Goal: Check status: Check status

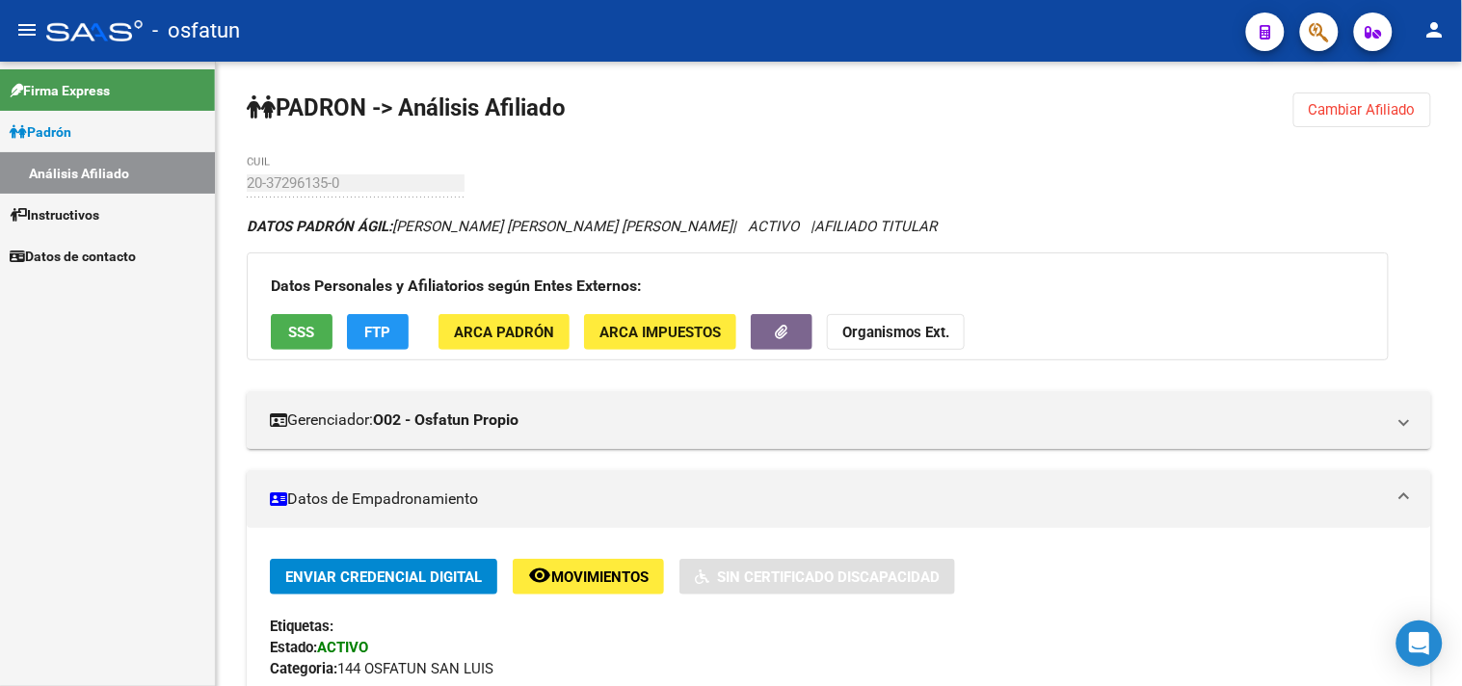
scroll to position [1876, 0]
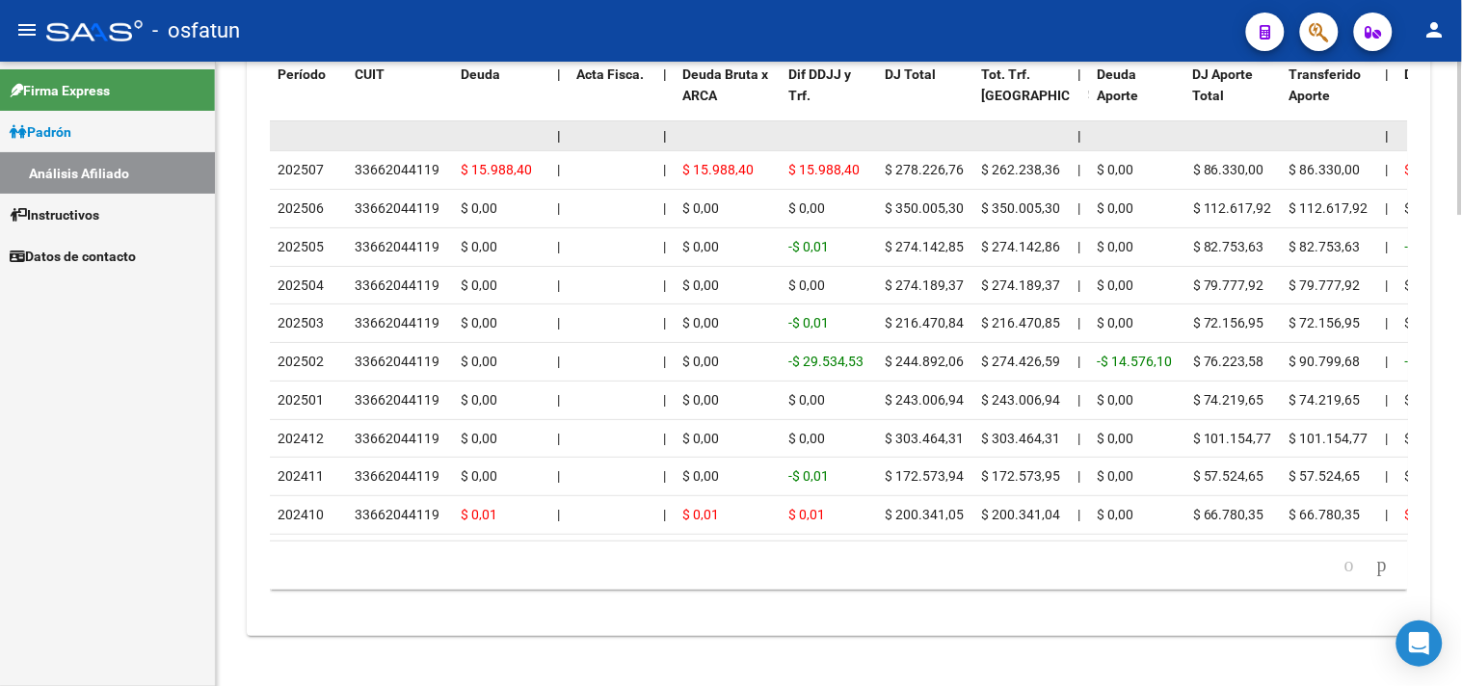
drag, startPoint x: 1183, startPoint y: 39, endPoint x: 1095, endPoint y: 132, distance: 128.2
click at [1183, 39] on div "- osfatun" at bounding box center [638, 31] width 1185 height 42
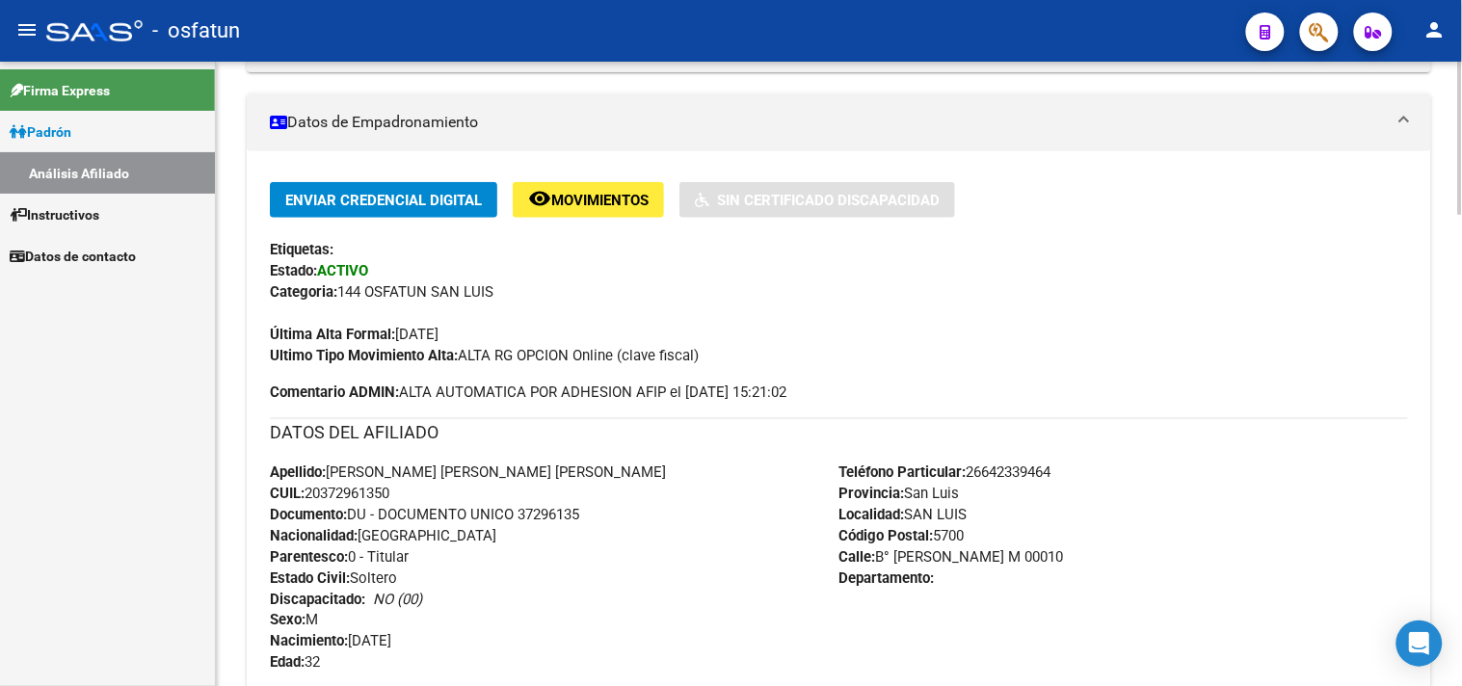
scroll to position [0, 0]
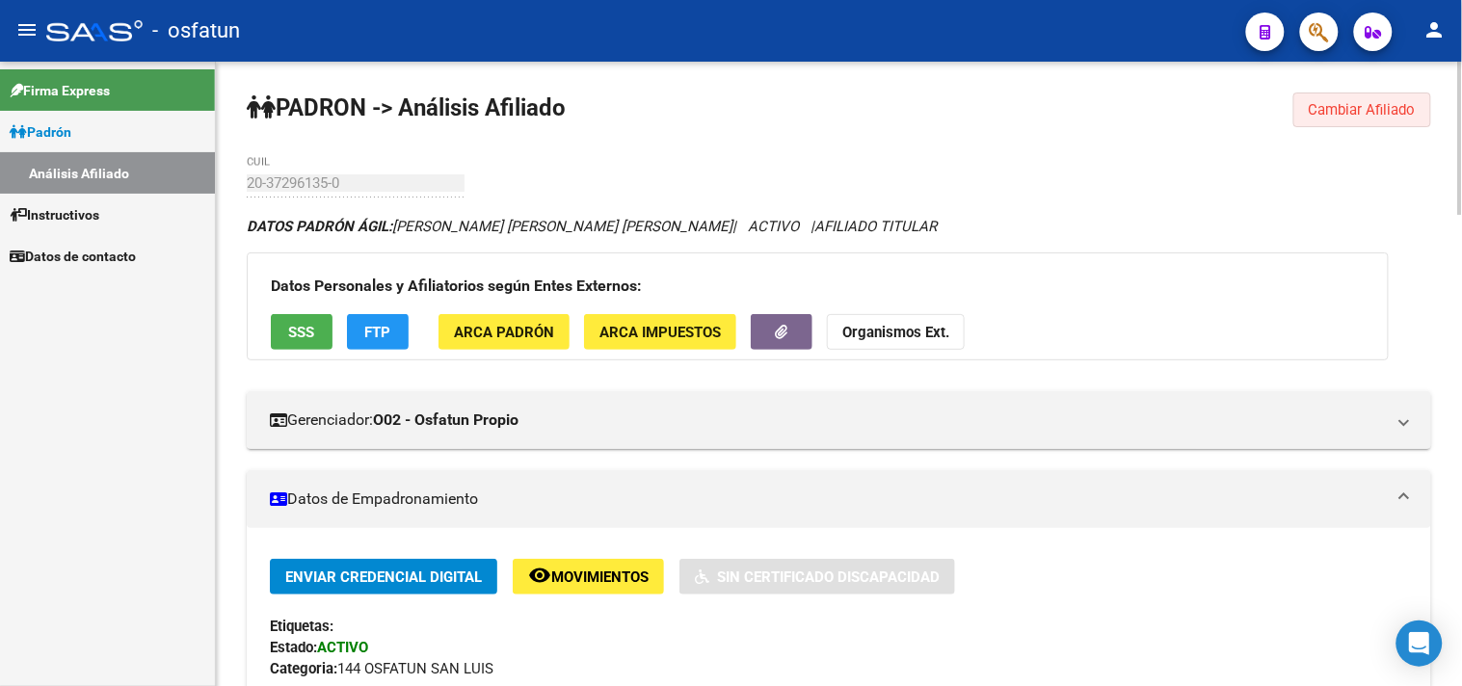
click at [1375, 110] on span "Cambiar Afiliado" at bounding box center [1362, 109] width 107 height 17
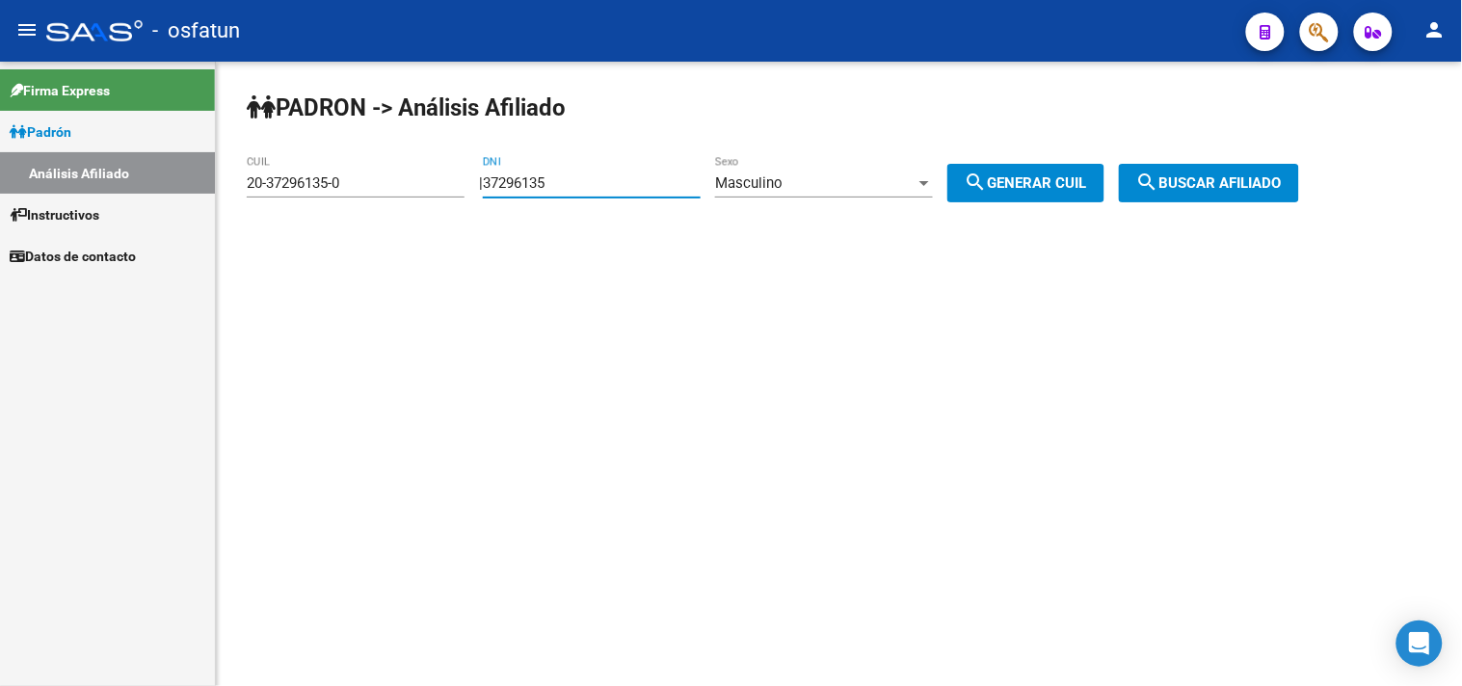
drag, startPoint x: 673, startPoint y: 176, endPoint x: 253, endPoint y: 229, distance: 422.6
click at [253, 229] on div "[PERSON_NAME] -> Análisis Afiliado 20-37296135-0 CUIL | 37296135 DNI Masculino …" at bounding box center [839, 163] width 1246 height 202
paste input "0157368"
type input "30157368"
click at [1038, 179] on span "search Generar CUIL" at bounding box center [1026, 182] width 122 height 17
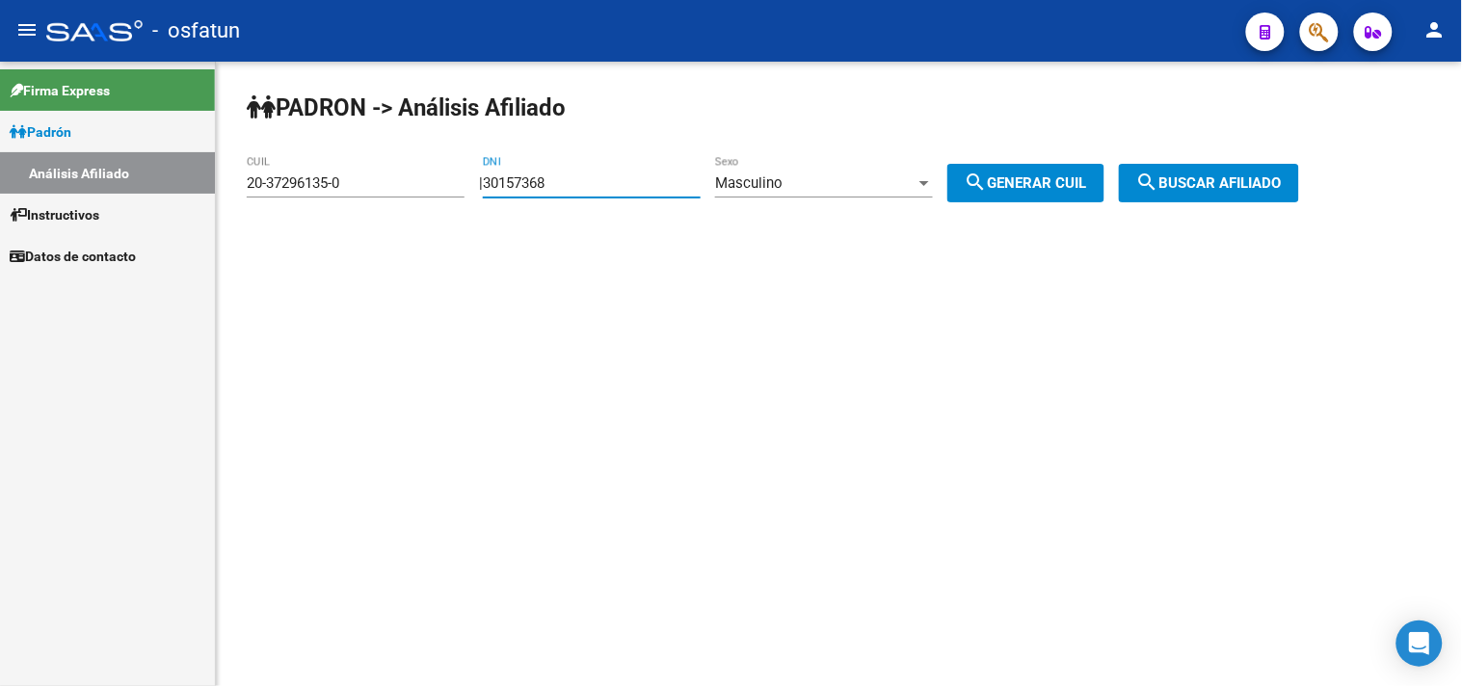
type input "20-30157368-6"
click at [1190, 174] on span "search Buscar afiliado" at bounding box center [1209, 182] width 146 height 17
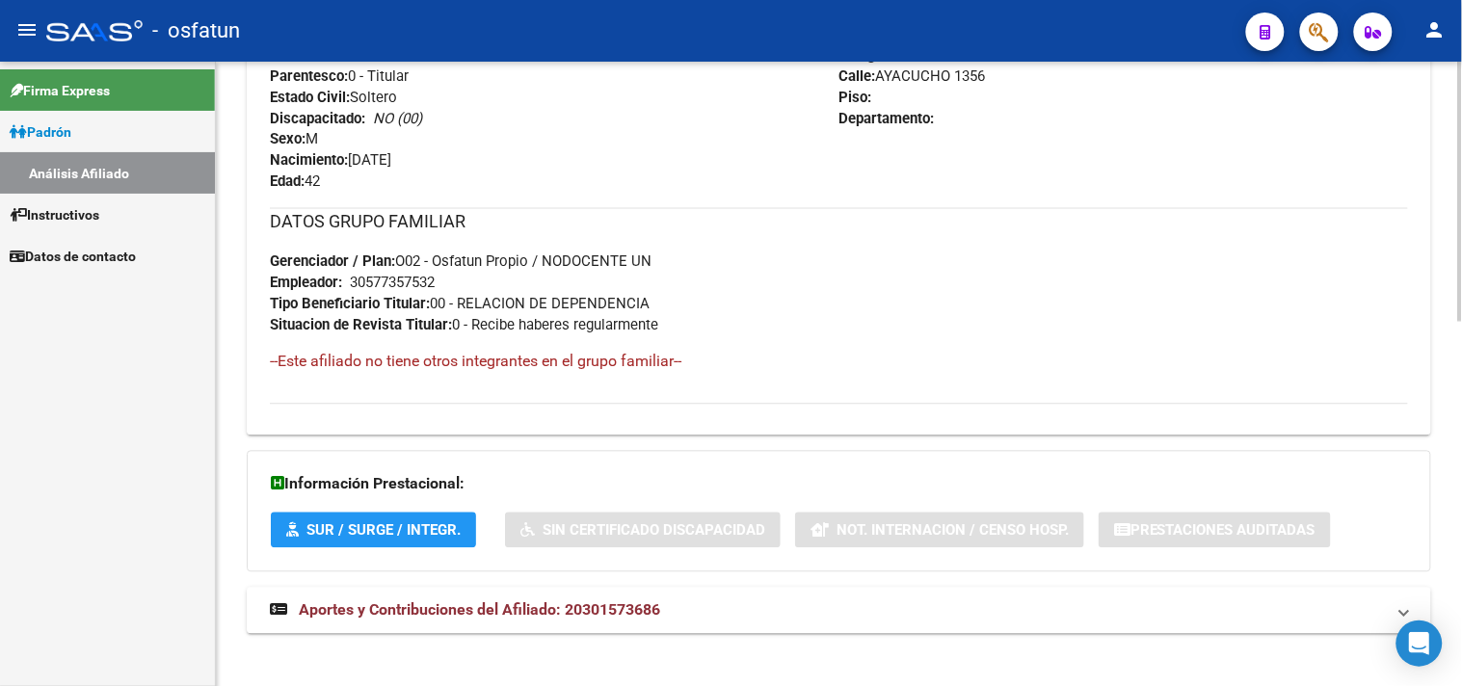
scroll to position [874, 0]
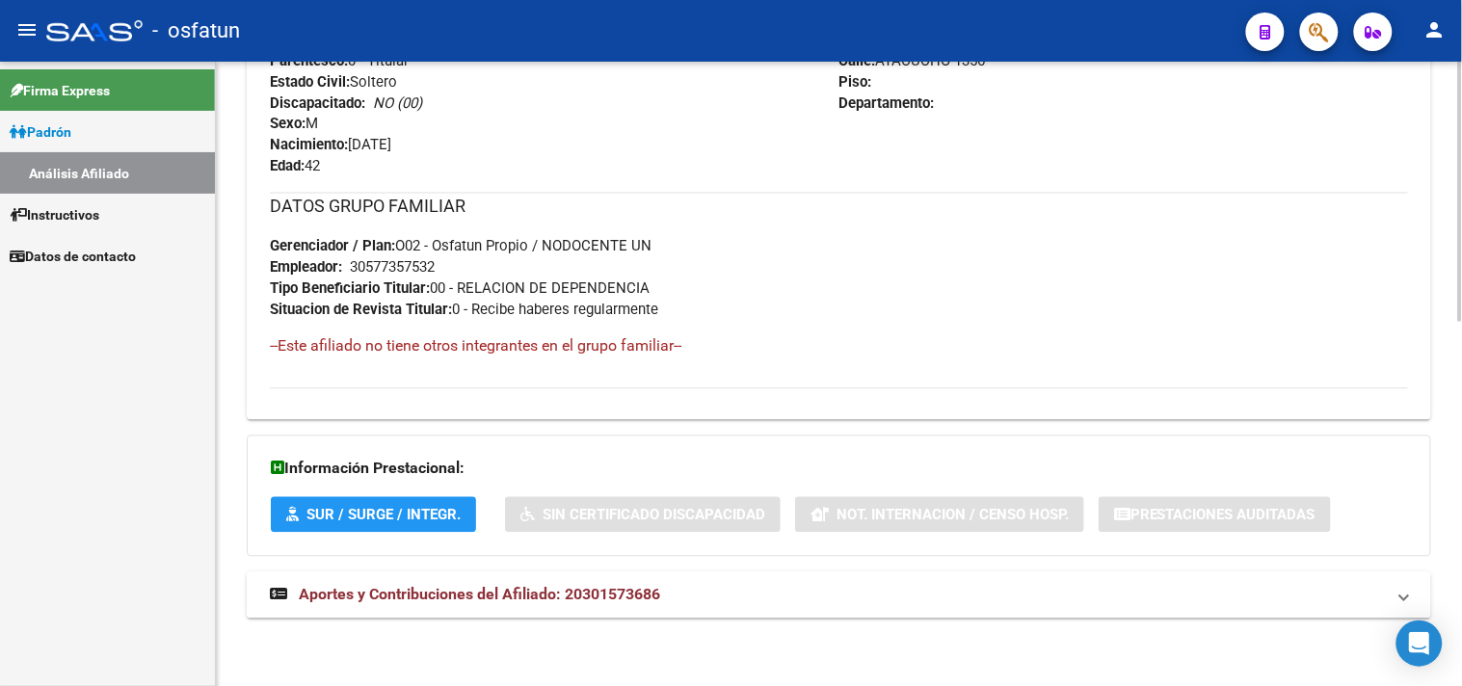
click at [699, 596] on mat-panel-title "Aportes y Contribuciones del Afiliado: 20301573686" at bounding box center [827, 595] width 1115 height 21
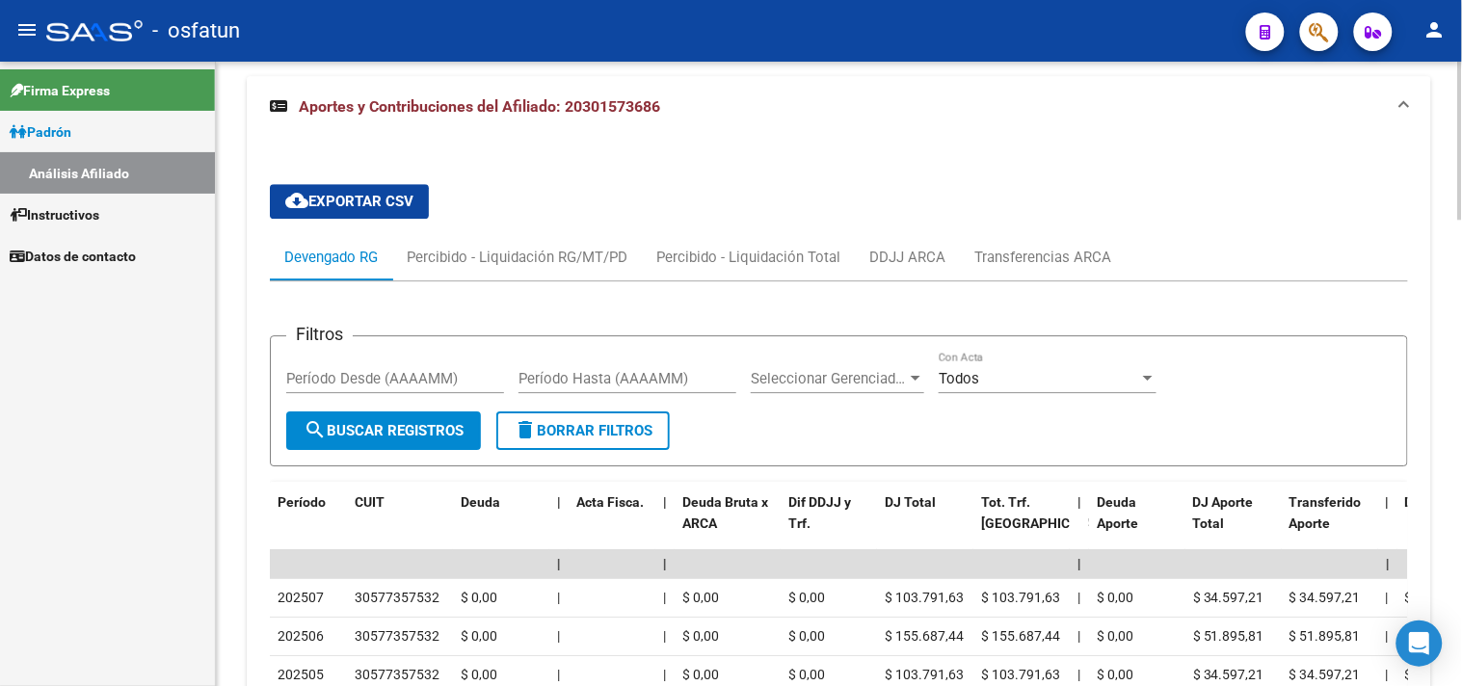
scroll to position [1841, 0]
